Goal: Information Seeking & Learning: Check status

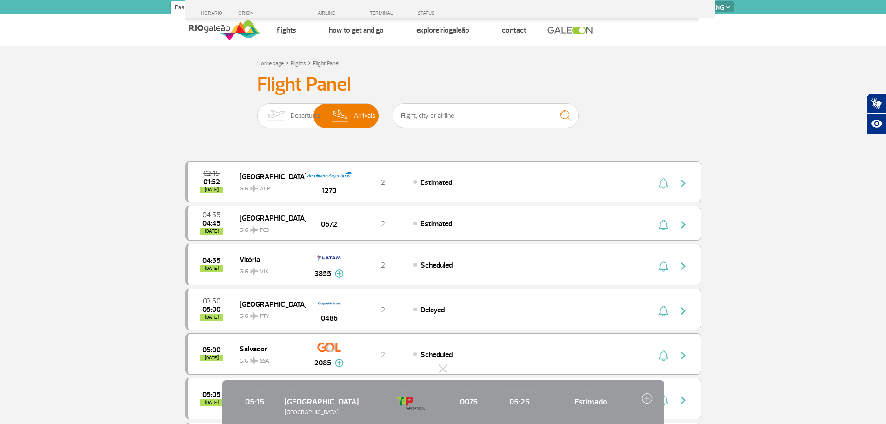
select select "en"
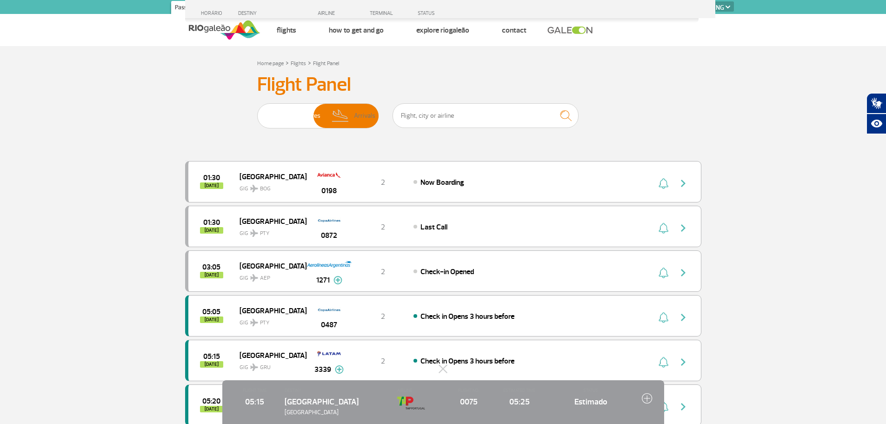
select select "en"
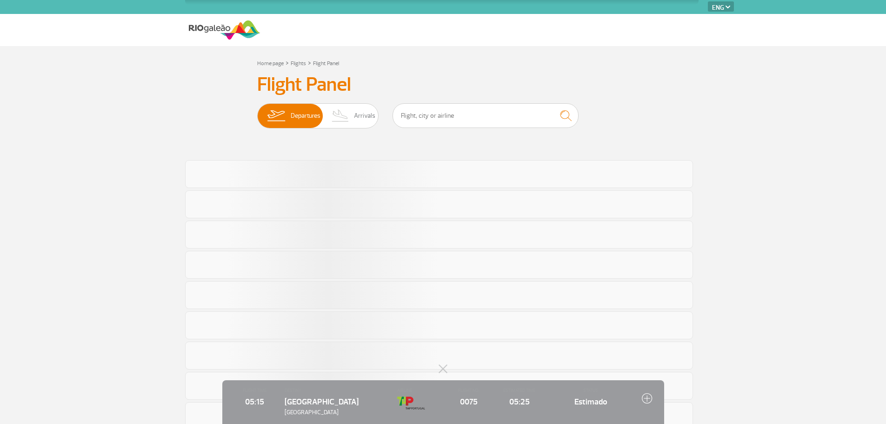
select select "en"
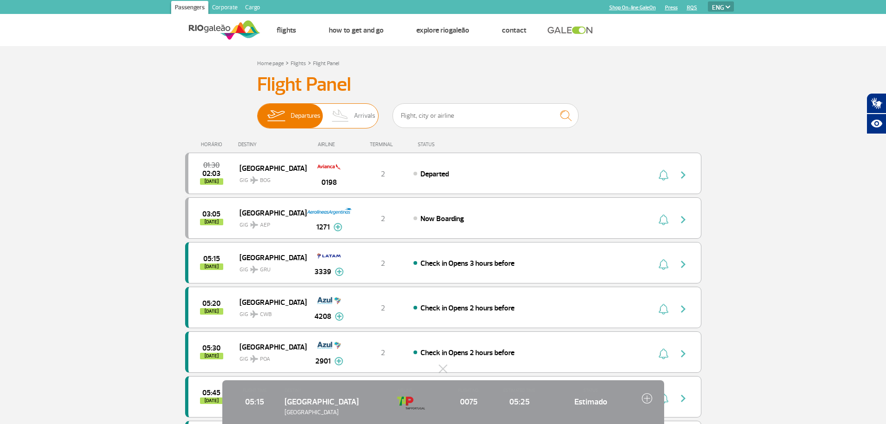
click at [365, 113] on span "Arrivals" at bounding box center [364, 116] width 21 height 24
click at [257, 111] on input "Departures Arrivals" at bounding box center [257, 111] width 0 height 0
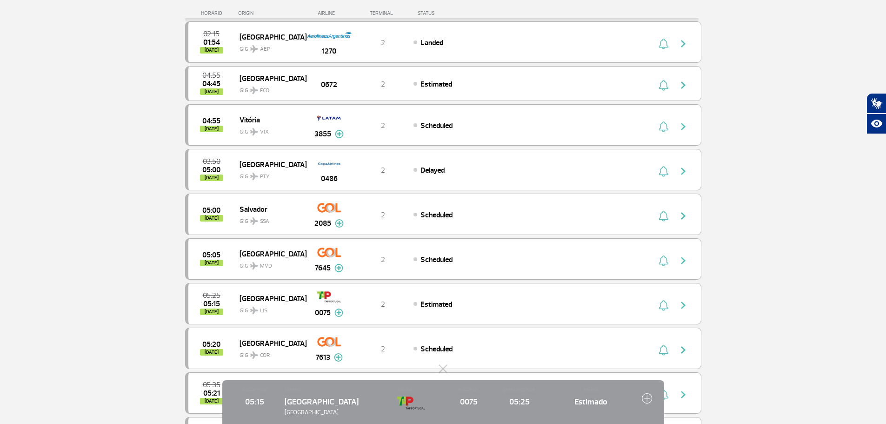
scroll to position [186, 0]
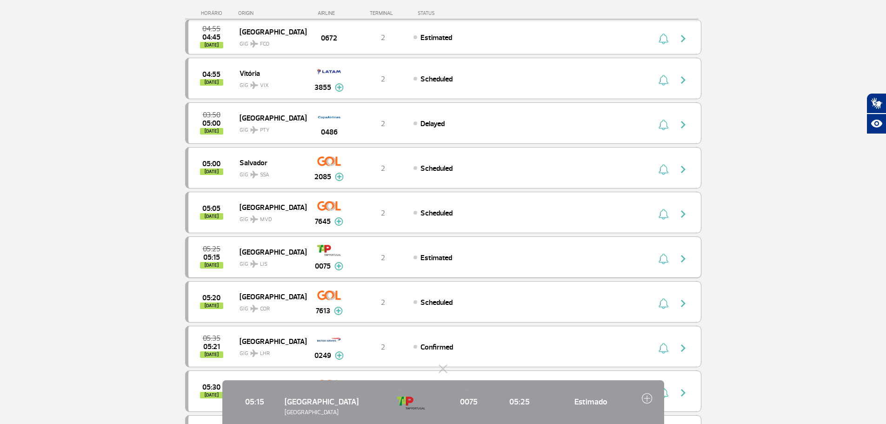
click at [446, 256] on span "Estimated" at bounding box center [437, 257] width 32 height 9
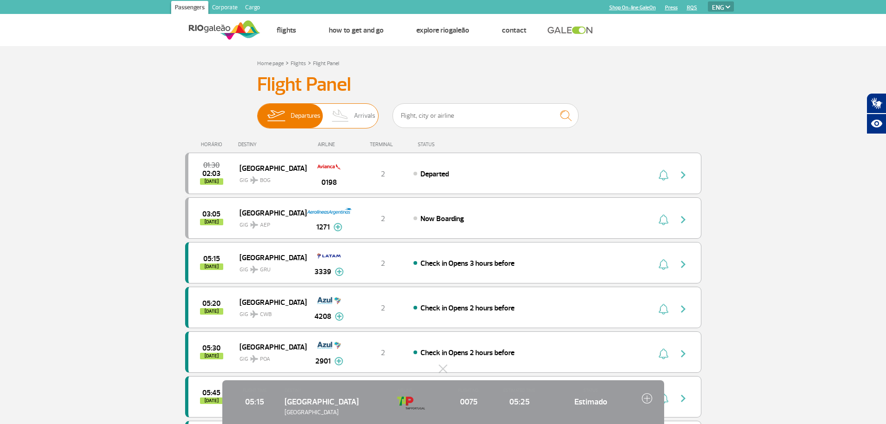
click at [371, 116] on span "Arrivals" at bounding box center [364, 116] width 21 height 24
click at [257, 111] on input "Departures Arrivals" at bounding box center [257, 111] width 0 height 0
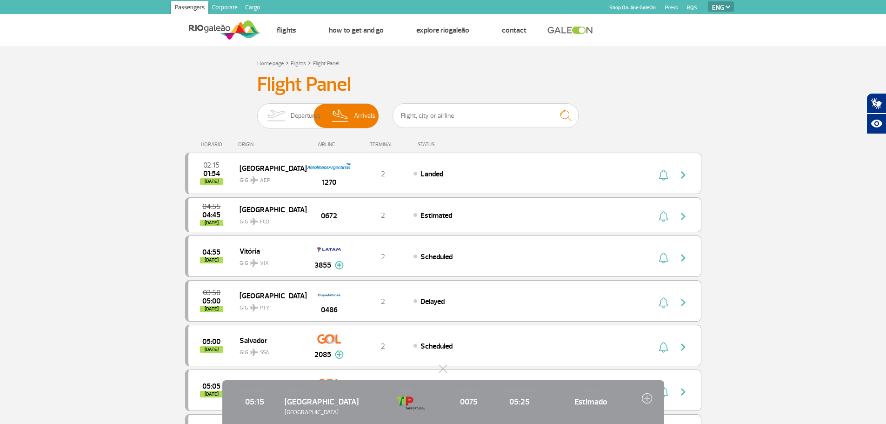
click at [649, 398] on img at bounding box center [647, 398] width 11 height 11
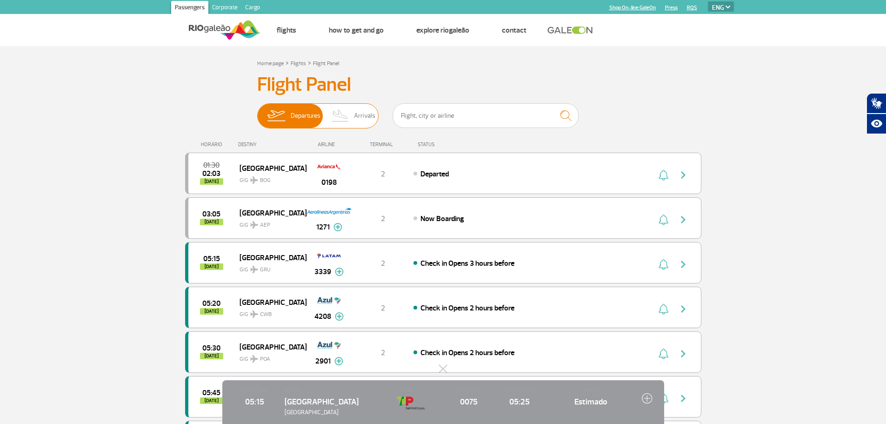
click at [360, 119] on span "Arrivals" at bounding box center [364, 116] width 21 height 24
click at [257, 111] on input "Departures Arrivals" at bounding box center [257, 111] width 0 height 0
